Goal: Information Seeking & Learning: Learn about a topic

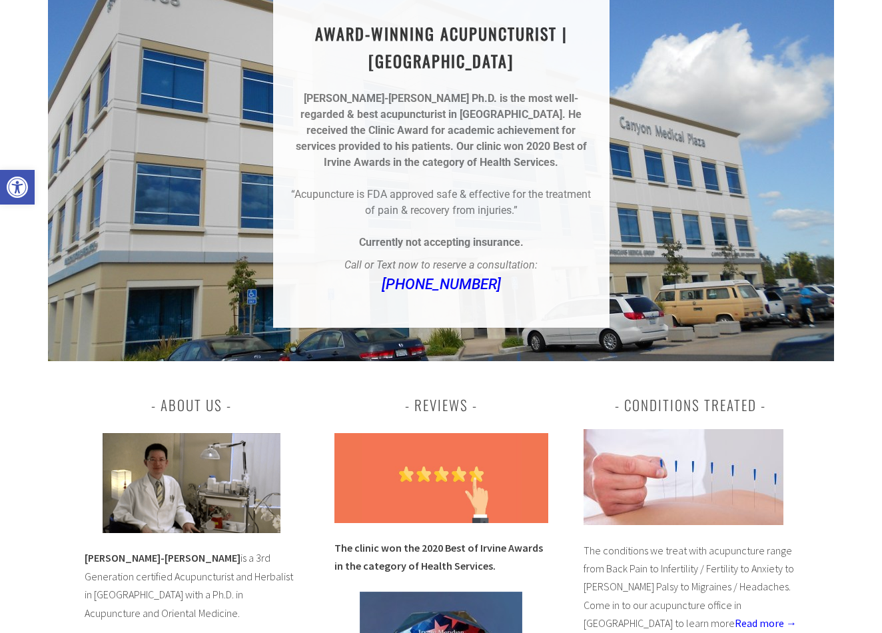
scroll to position [177, 0]
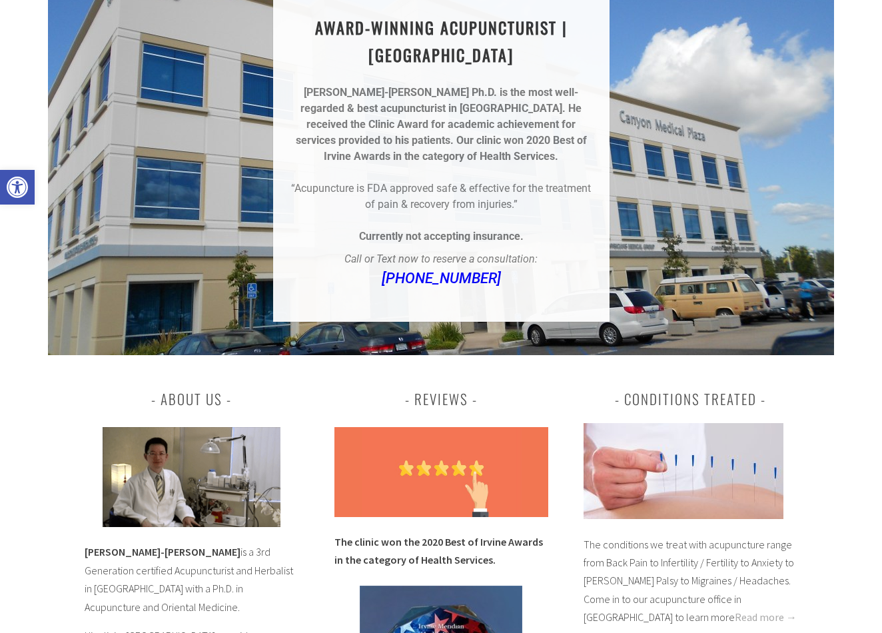
click at [735, 610] on link "Read more →" at bounding box center [766, 616] width 62 height 13
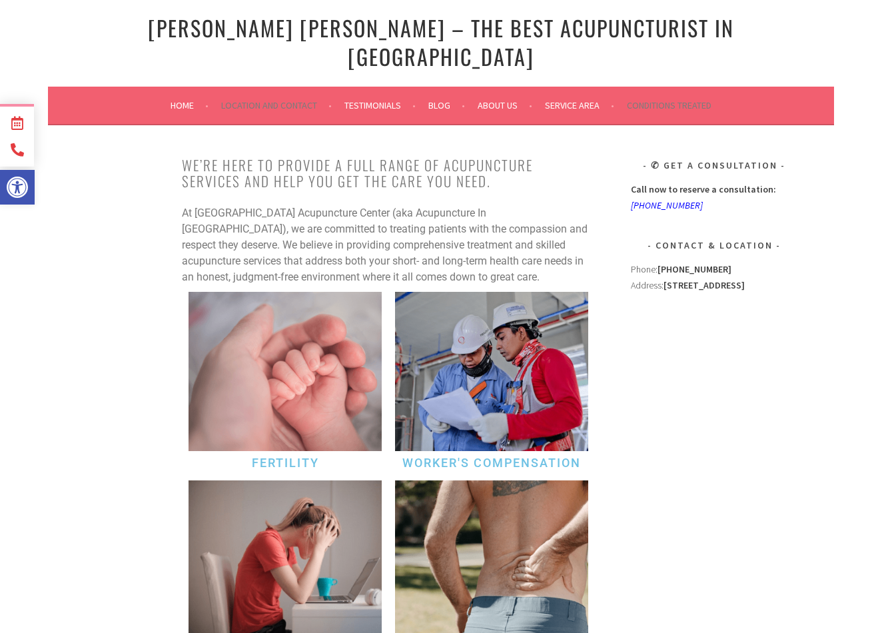
click at [236, 97] on link "Location and Contact" at bounding box center [276, 105] width 111 height 16
click at [667, 97] on link "Conditions Treated" at bounding box center [669, 105] width 85 height 16
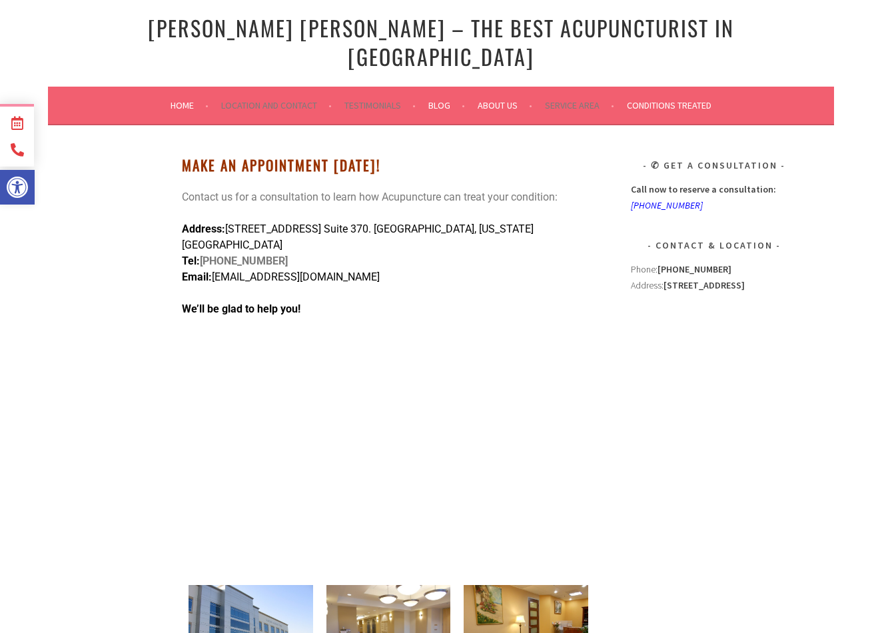
click at [349, 97] on link "Testimonials" at bounding box center [379, 105] width 71 height 16
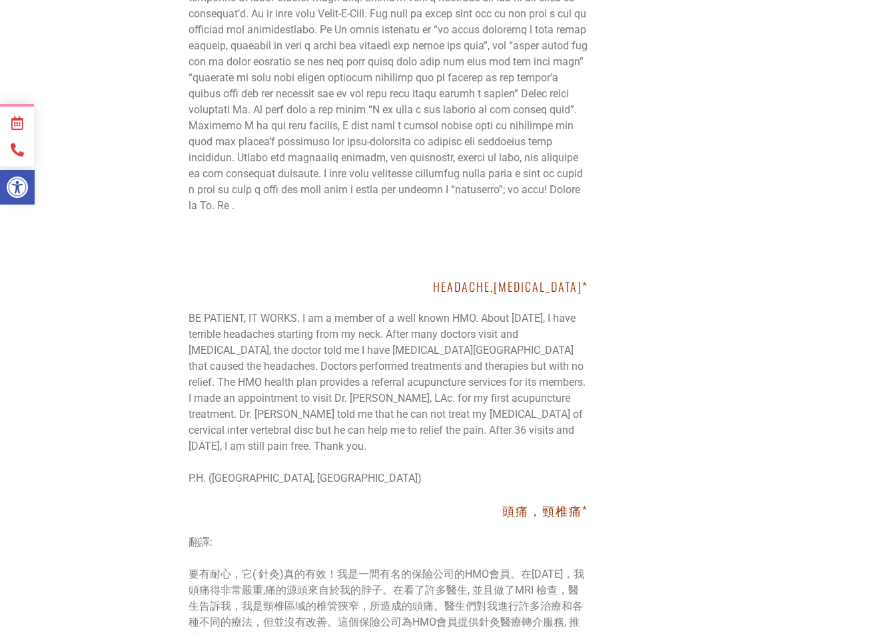
scroll to position [18977, 0]
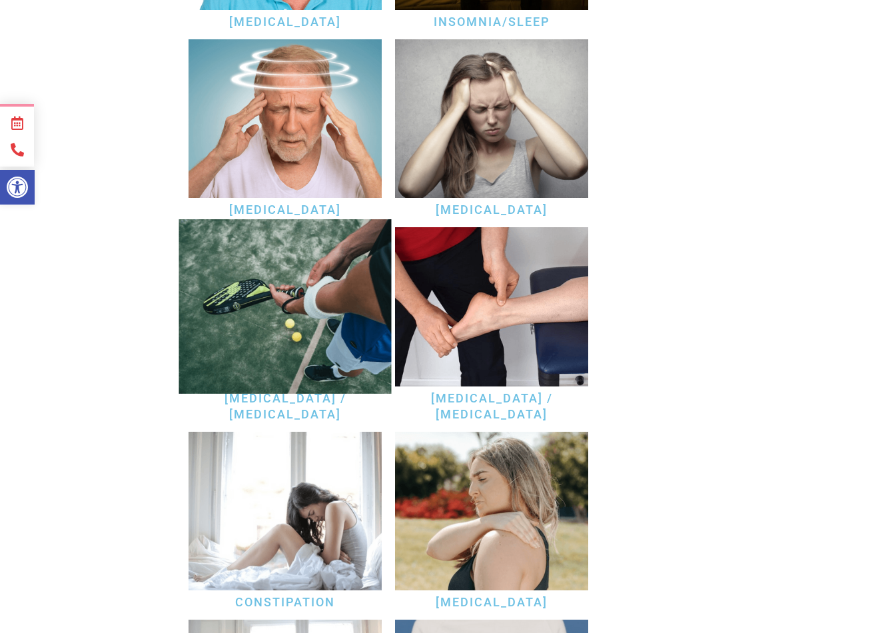
scroll to position [1979, 0]
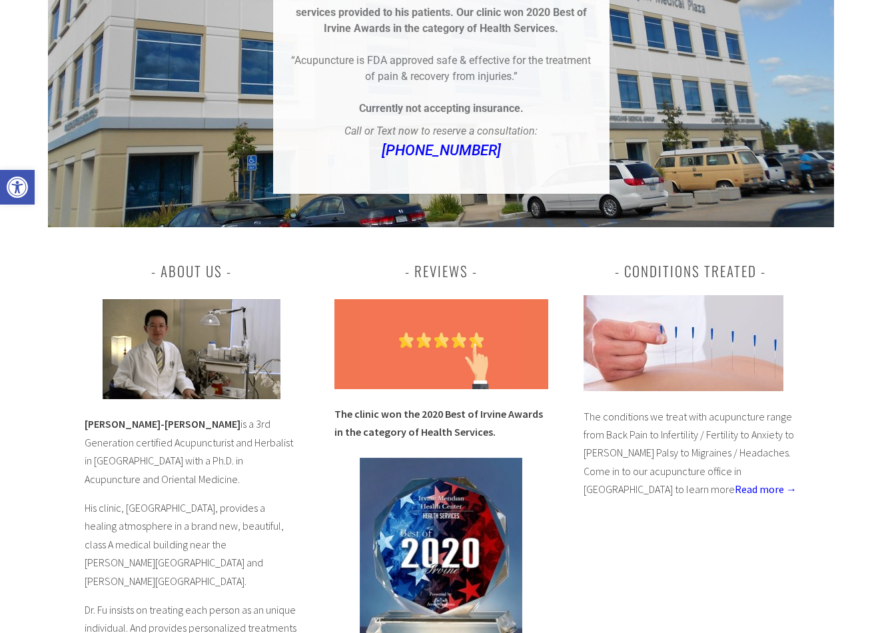
scroll to position [308, 0]
